Goal: Task Accomplishment & Management: Manage account settings

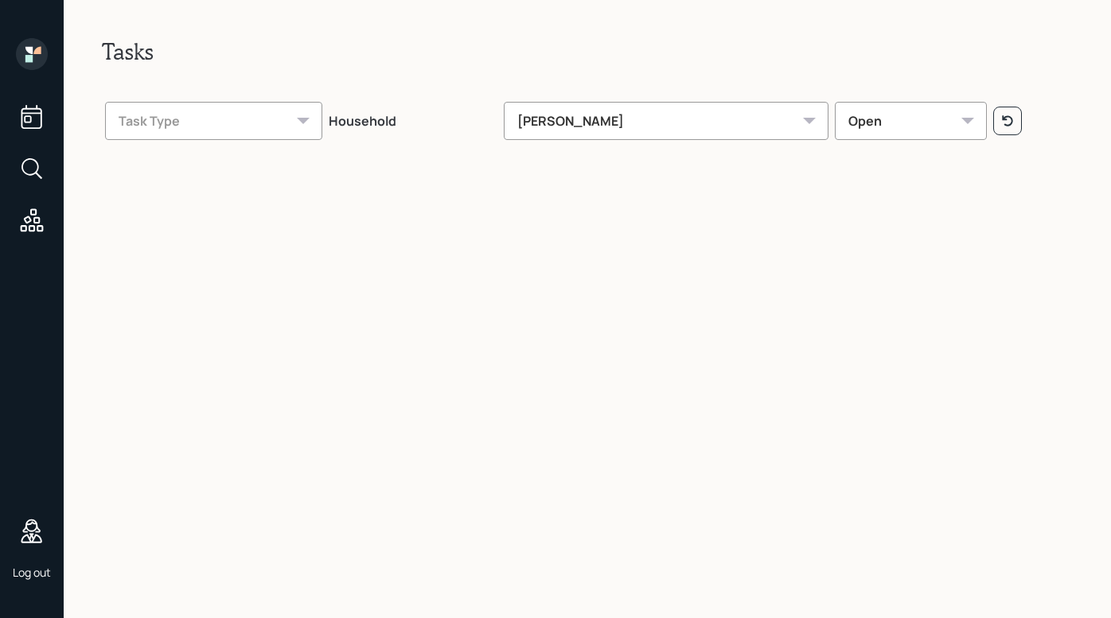
click at [37, 169] on icon at bounding box center [30, 167] width 18 height 18
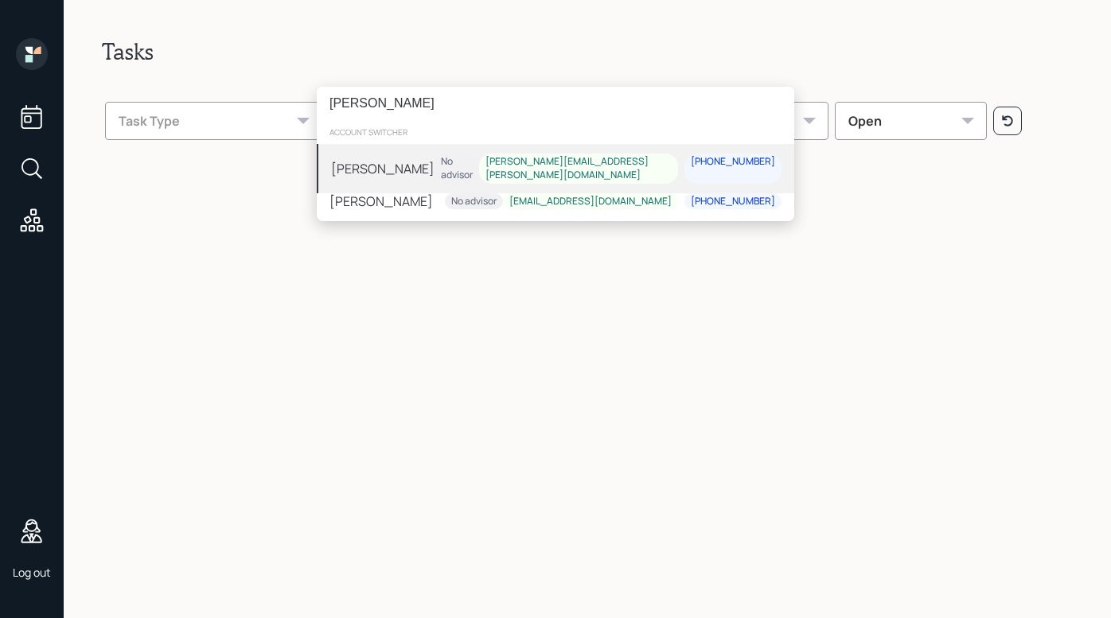
type input "[PERSON_NAME]"
click at [352, 166] on div "[PERSON_NAME]" at bounding box center [382, 168] width 103 height 19
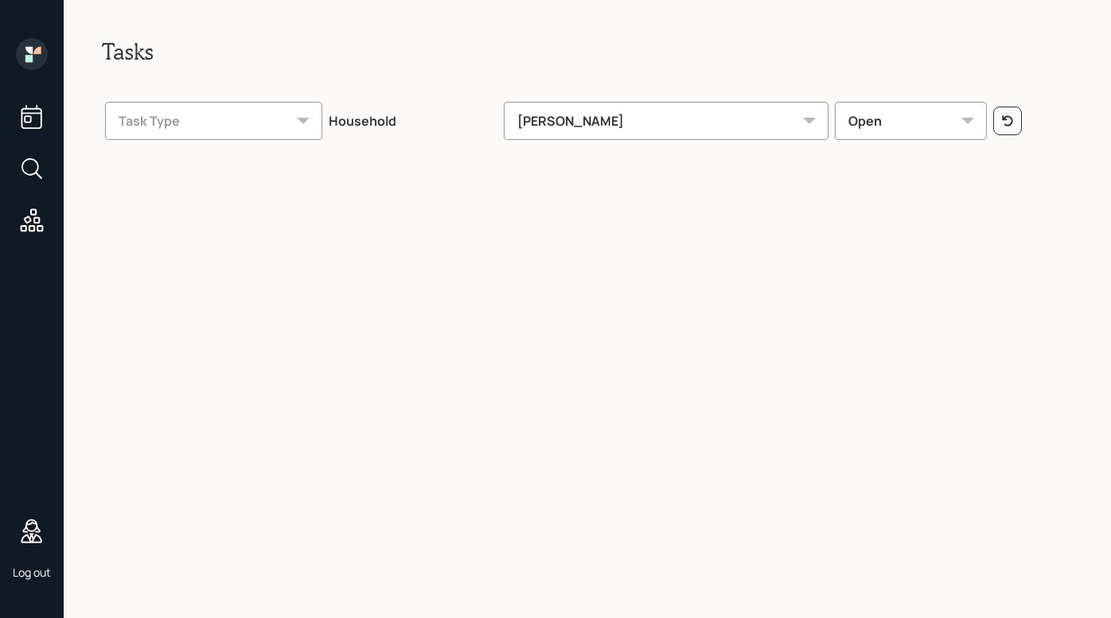
click at [33, 169] on icon at bounding box center [32, 168] width 29 height 29
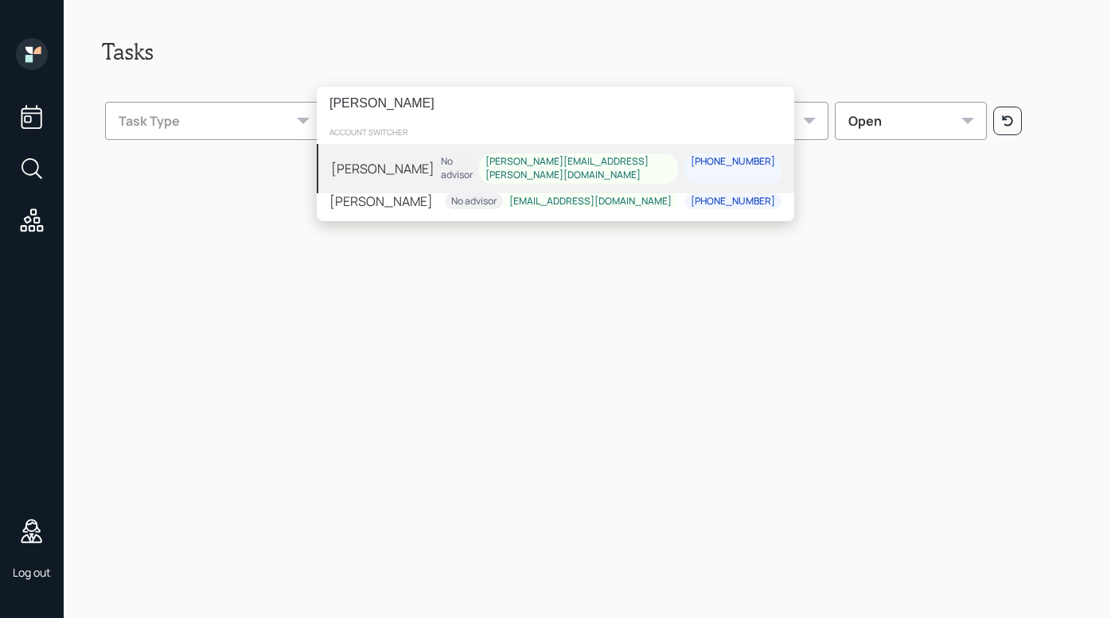
type input "silvestro"
click at [473, 168] on div "No advisor" at bounding box center [457, 168] width 32 height 27
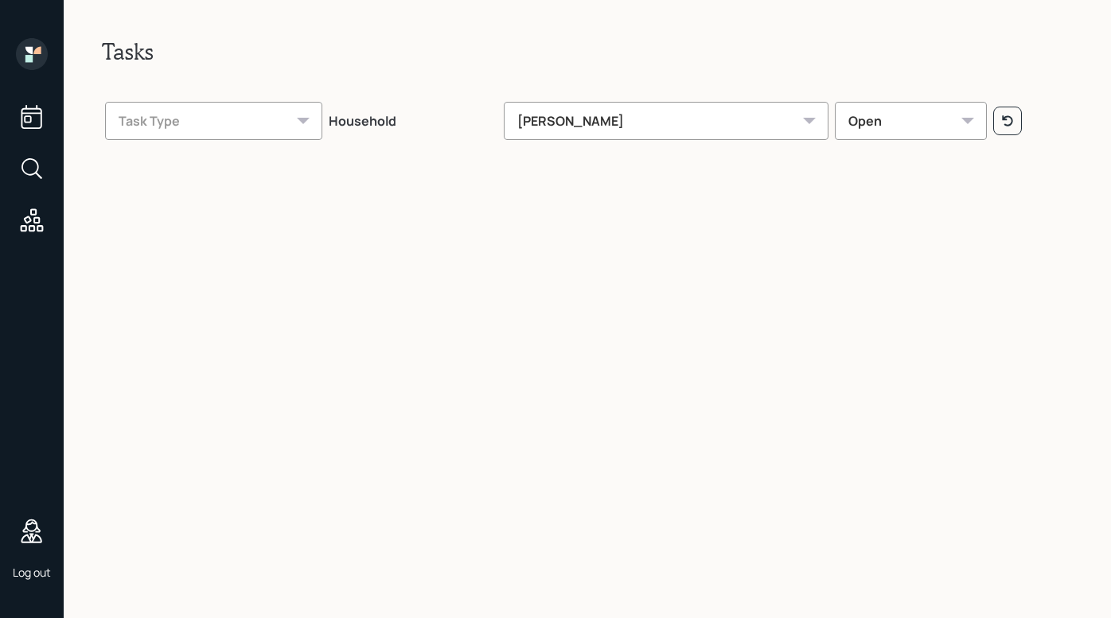
click at [38, 161] on icon at bounding box center [32, 168] width 29 height 29
click at [568, 41] on div "account switcher Search clients... current household Copy Household Link Genera…" at bounding box center [555, 309] width 1111 height 618
click at [30, 167] on icon at bounding box center [32, 168] width 29 height 29
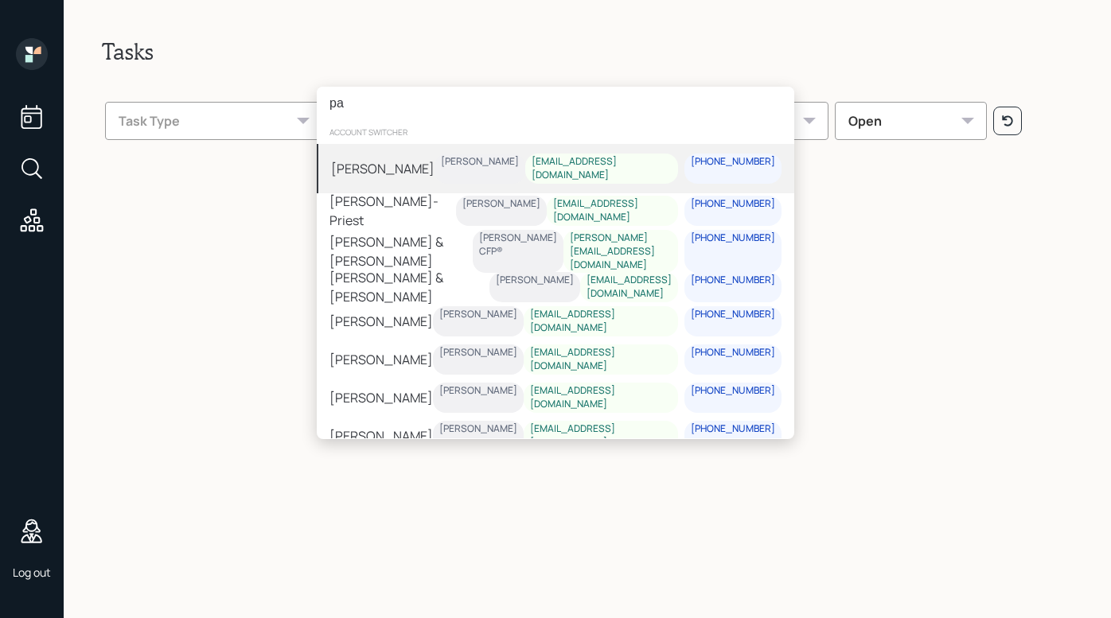
type input "p"
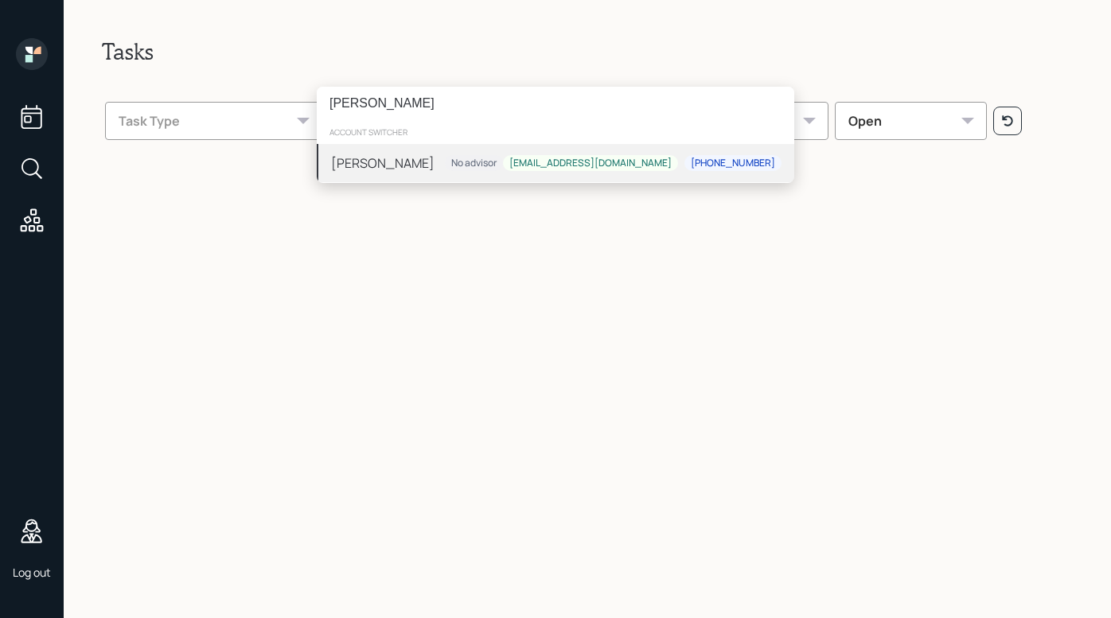
type input "maclauchlan"
click at [380, 158] on div "[PERSON_NAME]" at bounding box center [382, 163] width 103 height 19
